Goal: Navigation & Orientation: Understand site structure

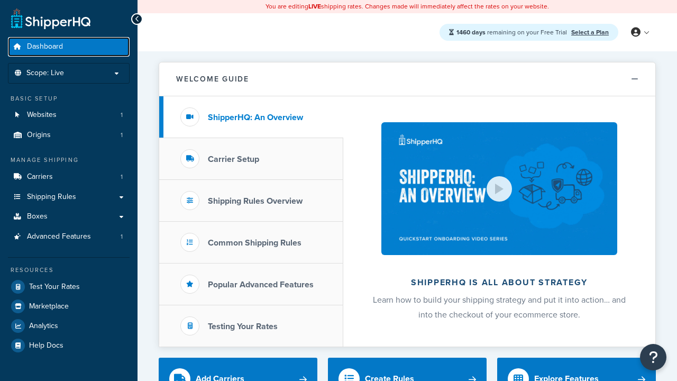
click at [45, 47] on span "Dashboard" at bounding box center [45, 46] width 36 height 9
click at [640, 32] on icon at bounding box center [636, 33] width 10 height 10
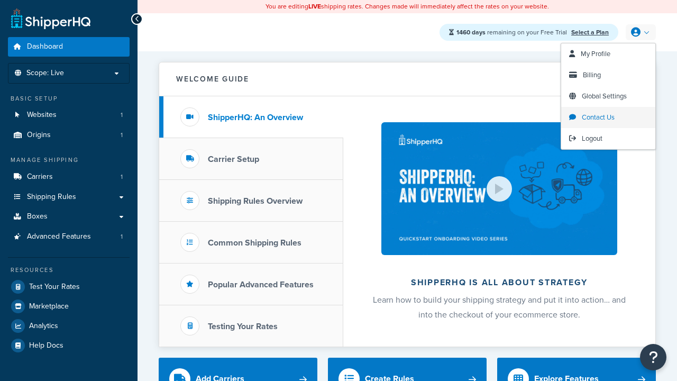
click at [609, 117] on span "Contact Us" at bounding box center [598, 117] width 33 height 10
